Goal: Find specific page/section: Find specific page/section

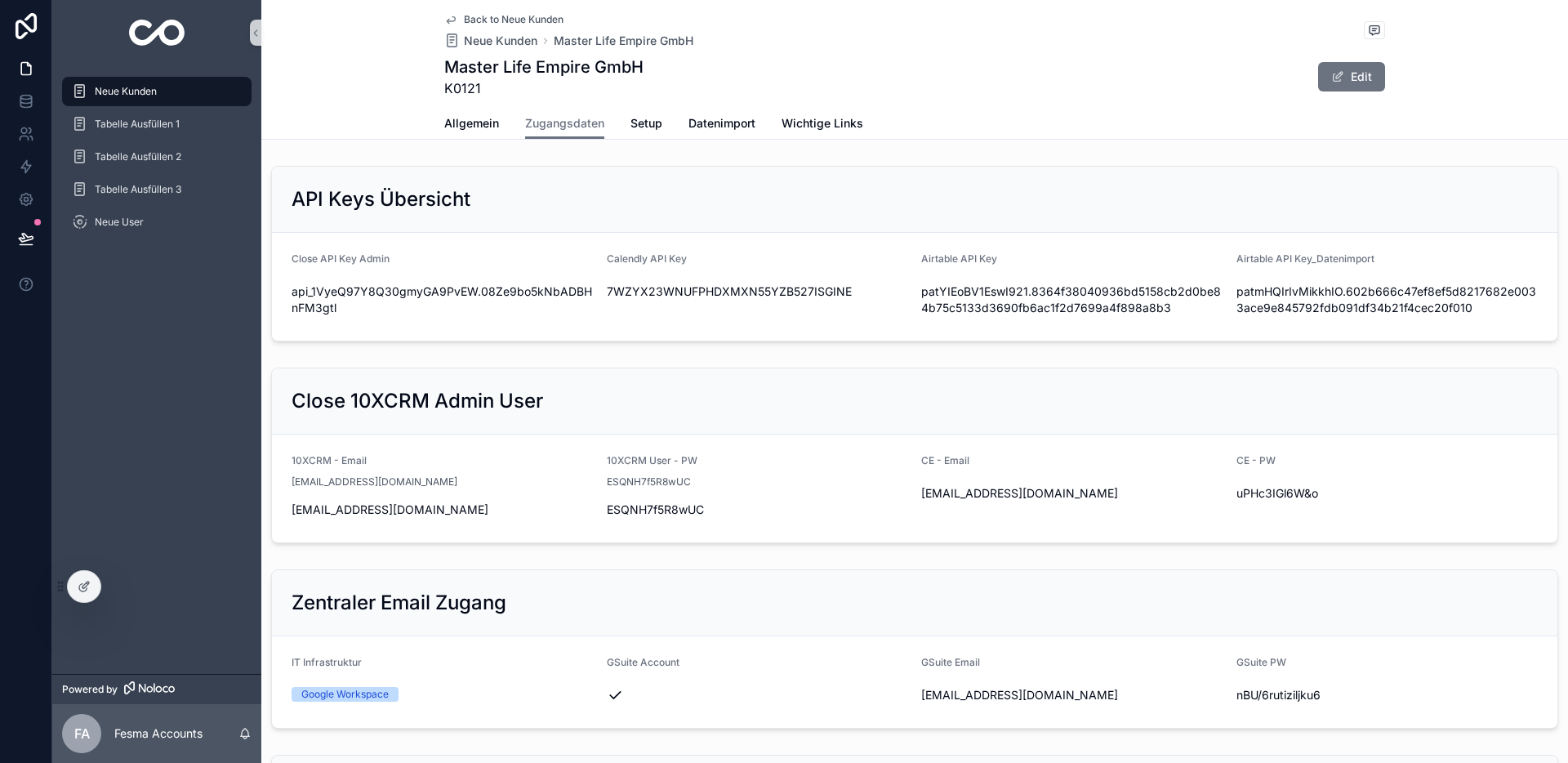
scroll to position [1687, 0]
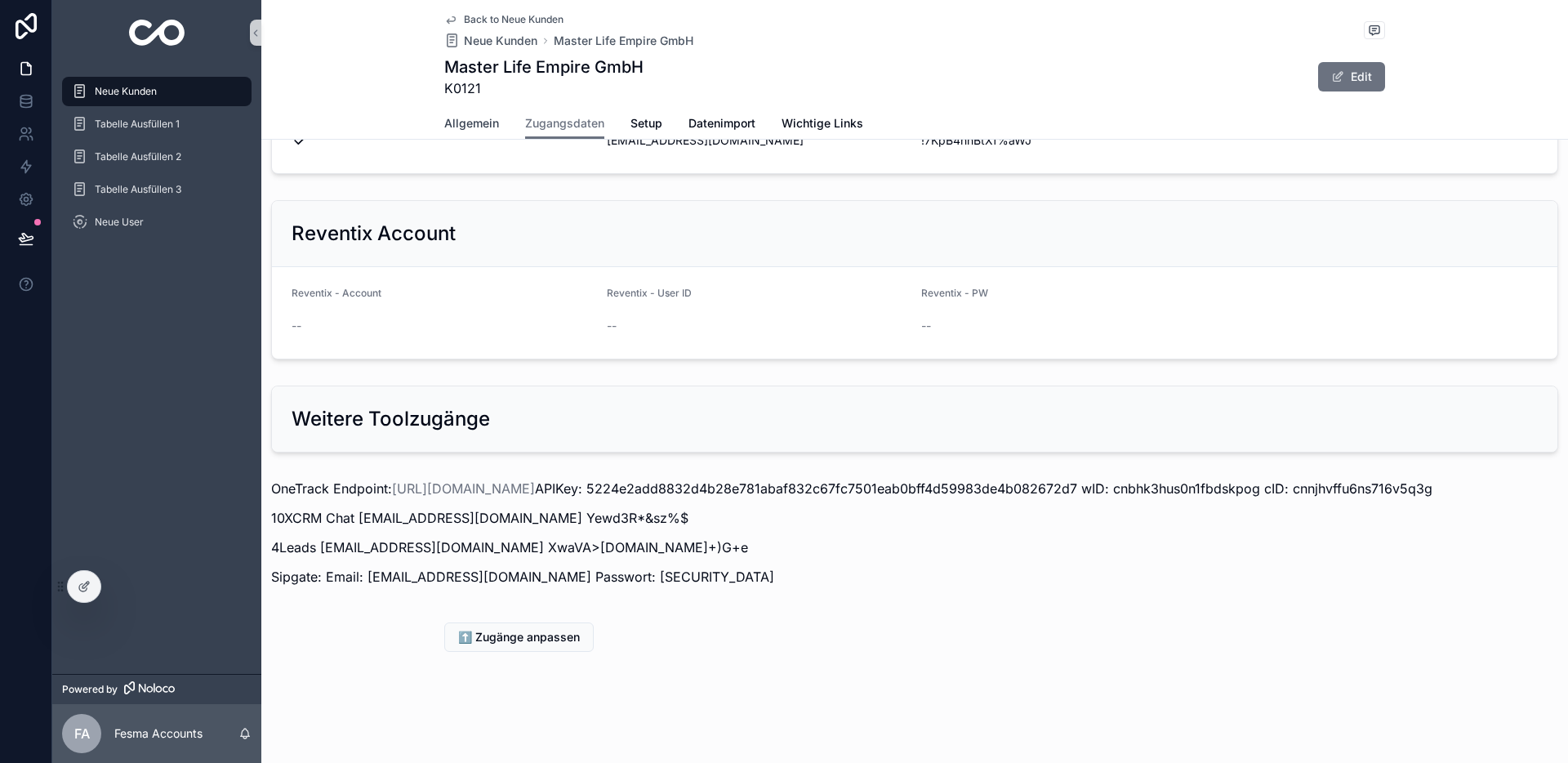
click at [503, 119] on div "Allgemein Zugangsdaten Setup Datenimport Wichtige Links" at bounding box center [914, 123] width 941 height 31
click at [495, 119] on span "Allgemein" at bounding box center [472, 123] width 55 height 16
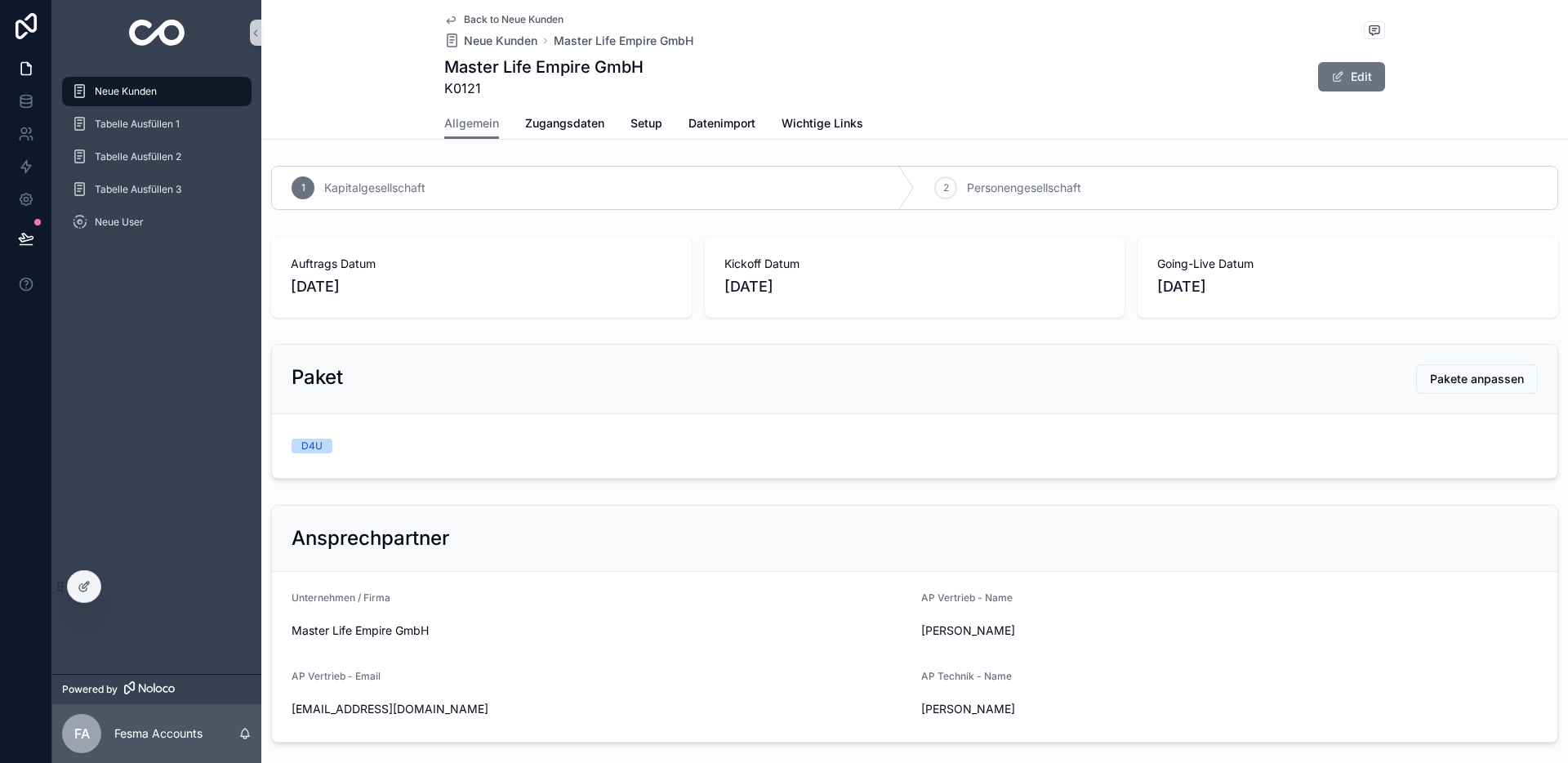
drag, startPoint x: 113, startPoint y: 98, endPoint x: 239, endPoint y: 107, distance: 126.3
click at [113, 98] on div "Neue Kunden" at bounding box center [157, 90] width 170 height 26
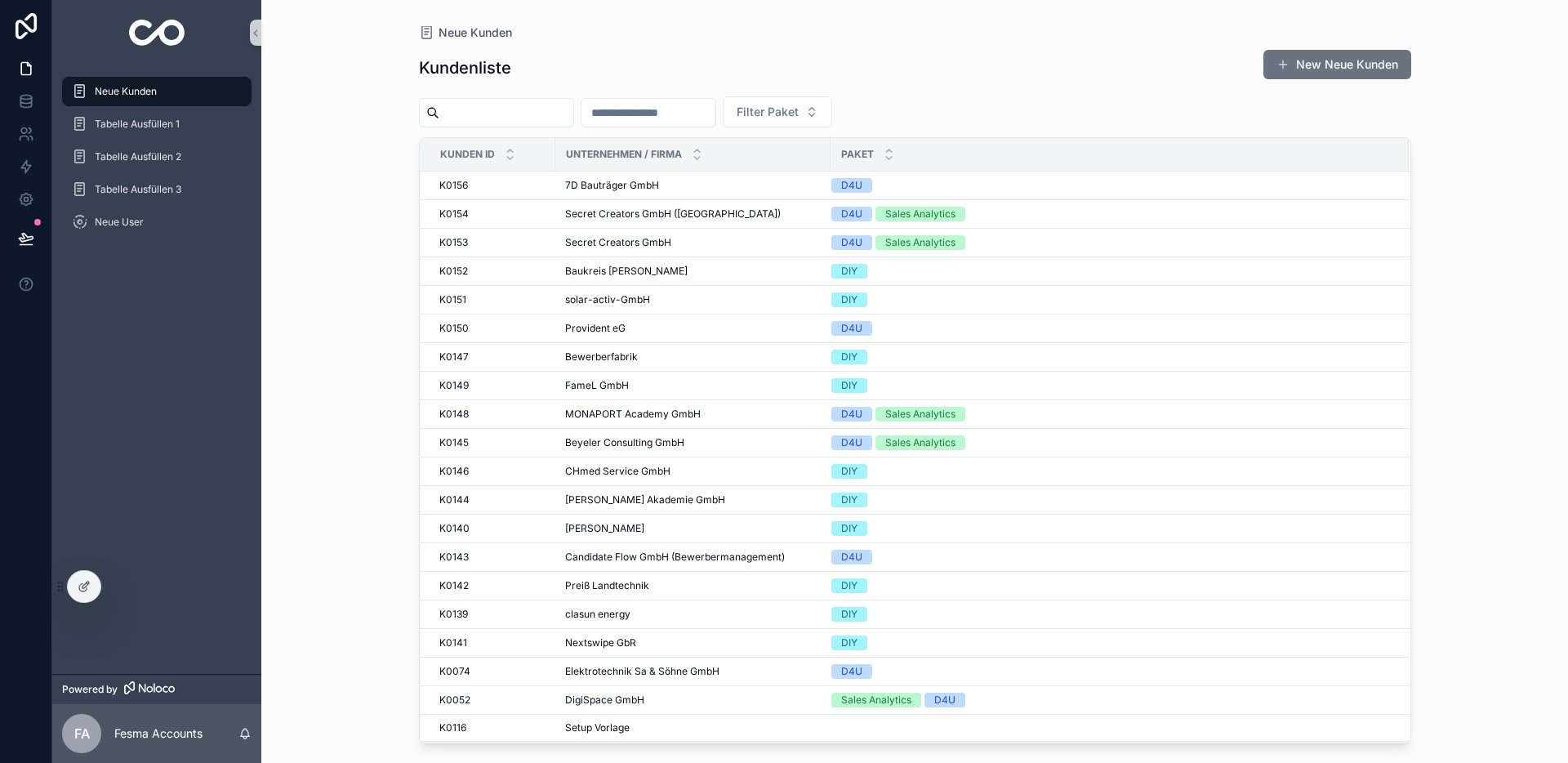
click at [710, 113] on input "scrollable content" at bounding box center [648, 113] width 134 height 23
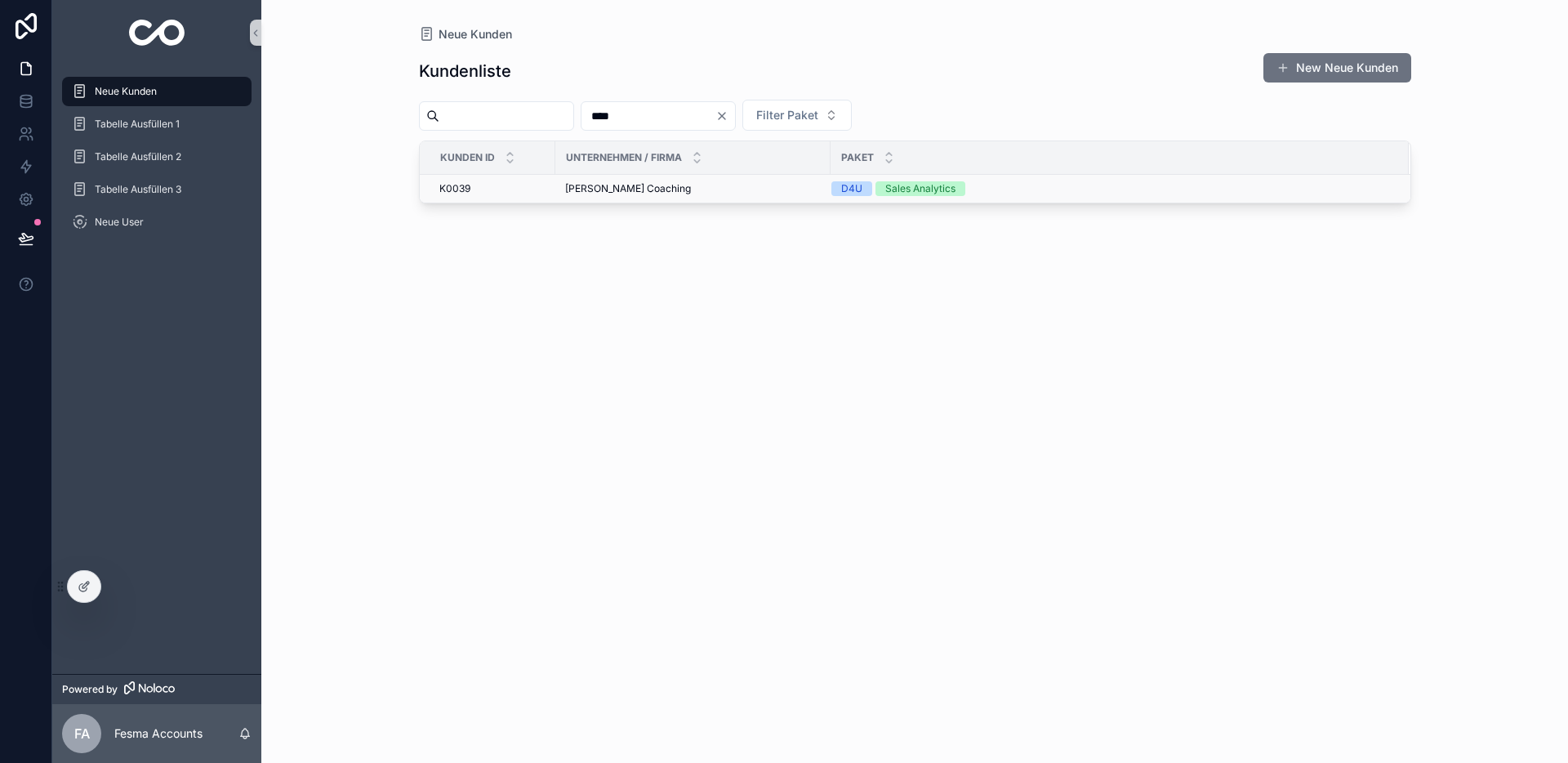
type input "****"
click at [613, 187] on span "[PERSON_NAME] Coaching" at bounding box center [628, 188] width 126 height 13
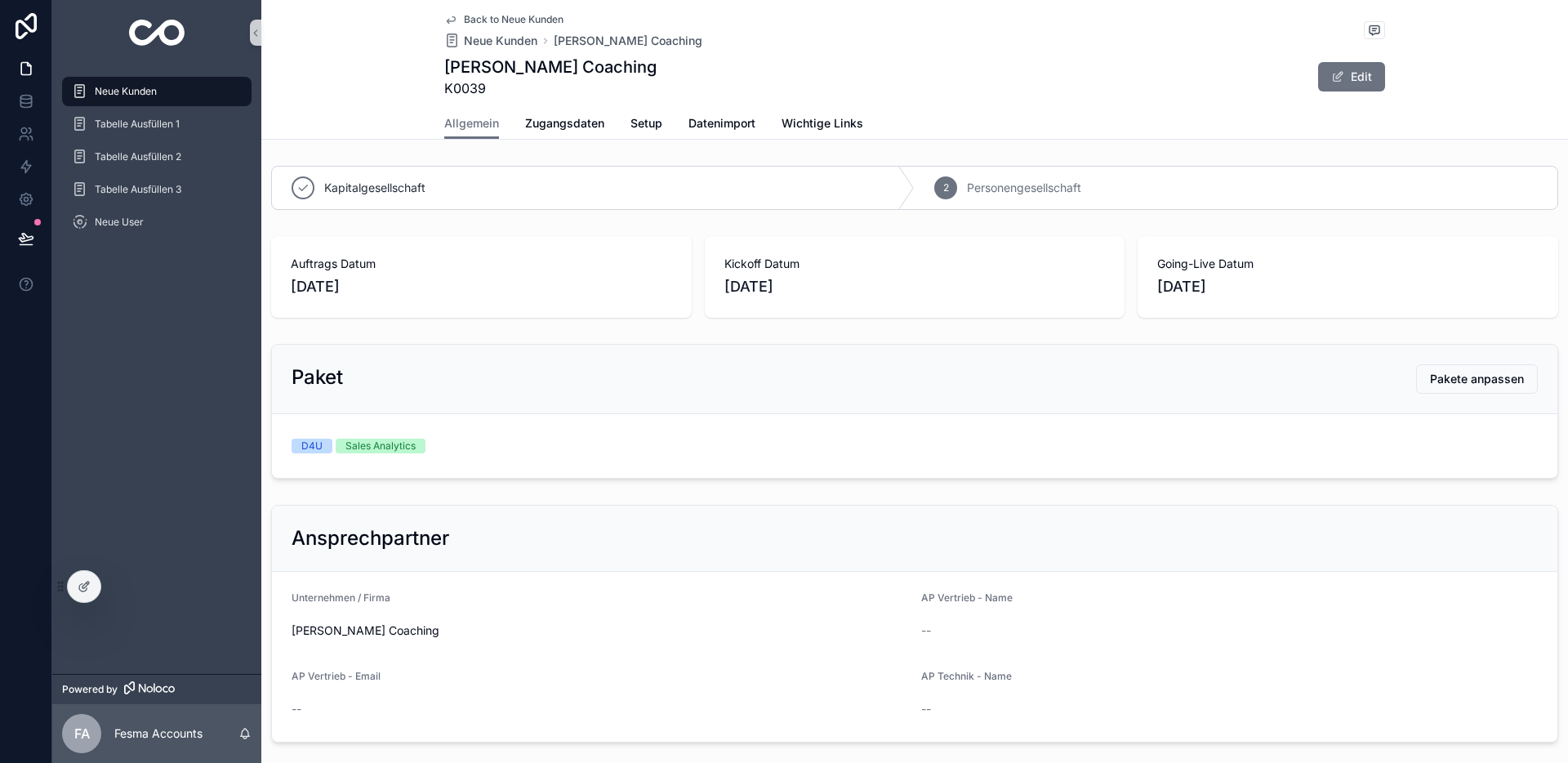
click at [573, 139] on div "Back to Neue Kunden Neue Kunden [PERSON_NAME] Coaching [PERSON_NAME] Coaching K…" at bounding box center [914, 69] width 1306 height 139
drag, startPoint x: 570, startPoint y: 129, endPoint x: 579, endPoint y: 142, distance: 15.8
click at [570, 129] on span "Zugangsdaten" at bounding box center [564, 123] width 79 height 16
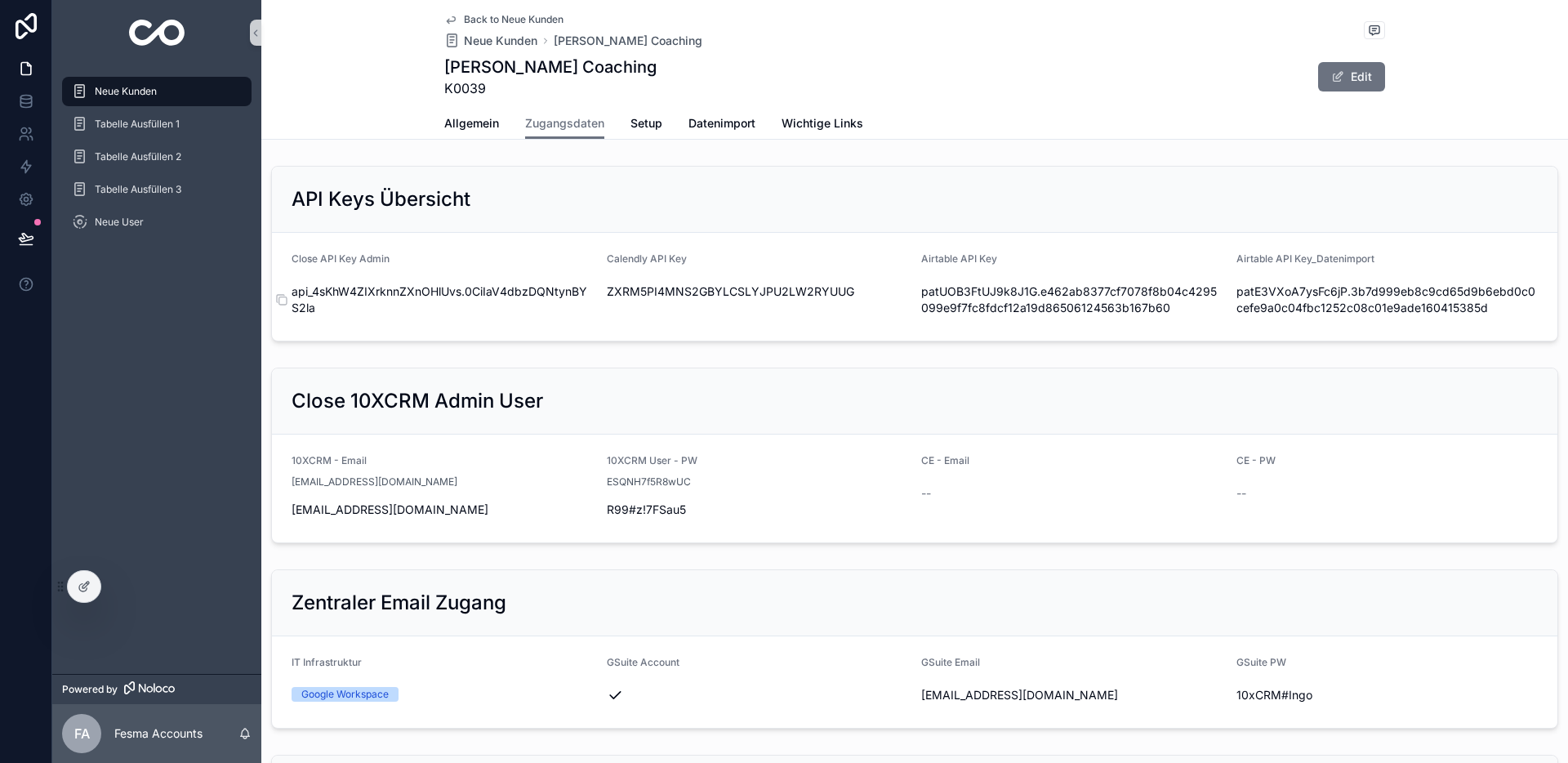
click at [357, 295] on span "api_4sKhW4ZIXrknnZXnOHlUvs.0CiIaV4dbzDQNtynBYS2la" at bounding box center [443, 300] width 302 height 33
copy div "api_4sKhW4ZIXrknnZXnOHlUvs.0CiIaV4dbzDQNtynBYS2la"
